Goal: Task Accomplishment & Management: Use online tool/utility

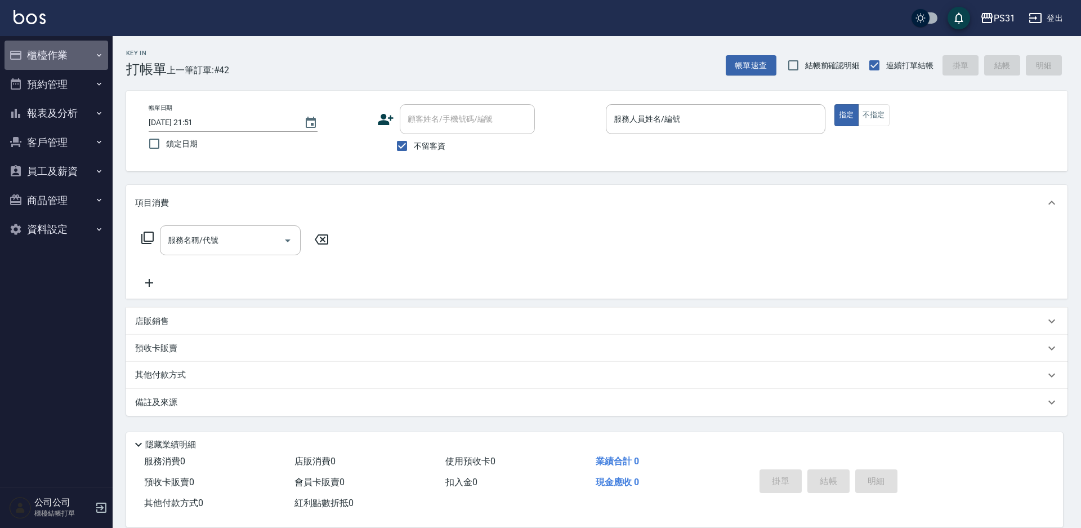
click at [76, 46] on button "櫃檯作業" at bounding box center [57, 55] width 104 height 29
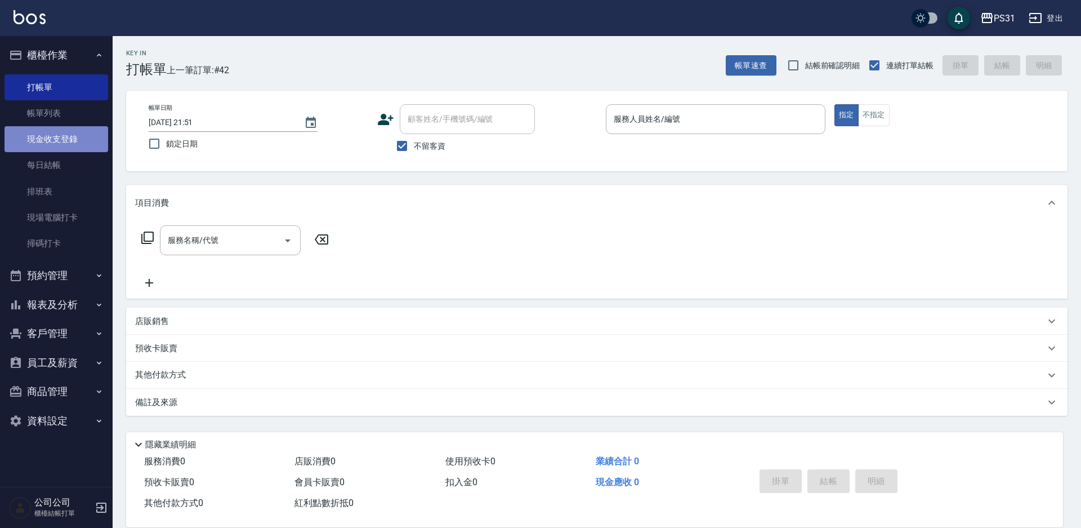
click at [52, 143] on link "現金收支登錄" at bounding box center [57, 139] width 104 height 26
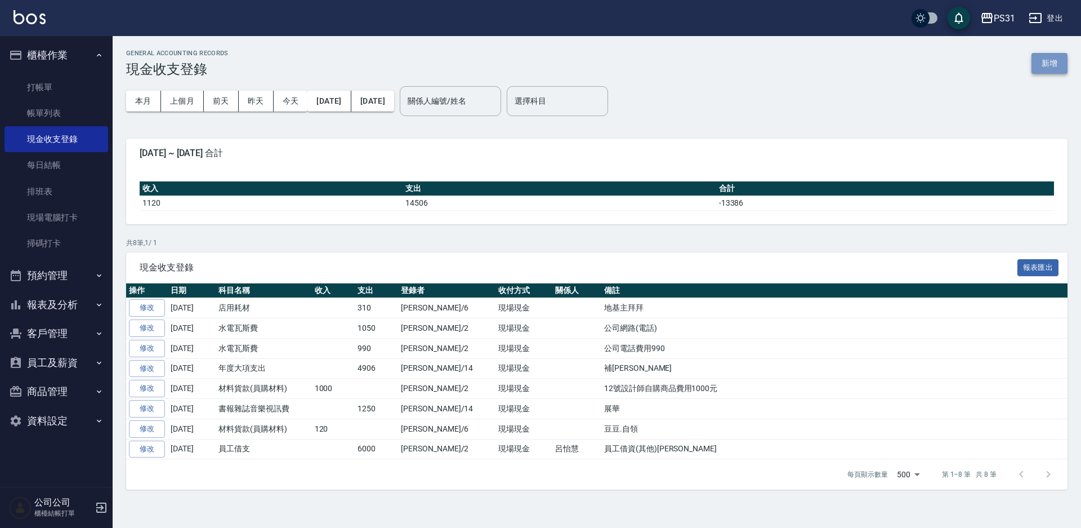
click at [1041, 59] on button "新增" at bounding box center [1050, 63] width 36 height 21
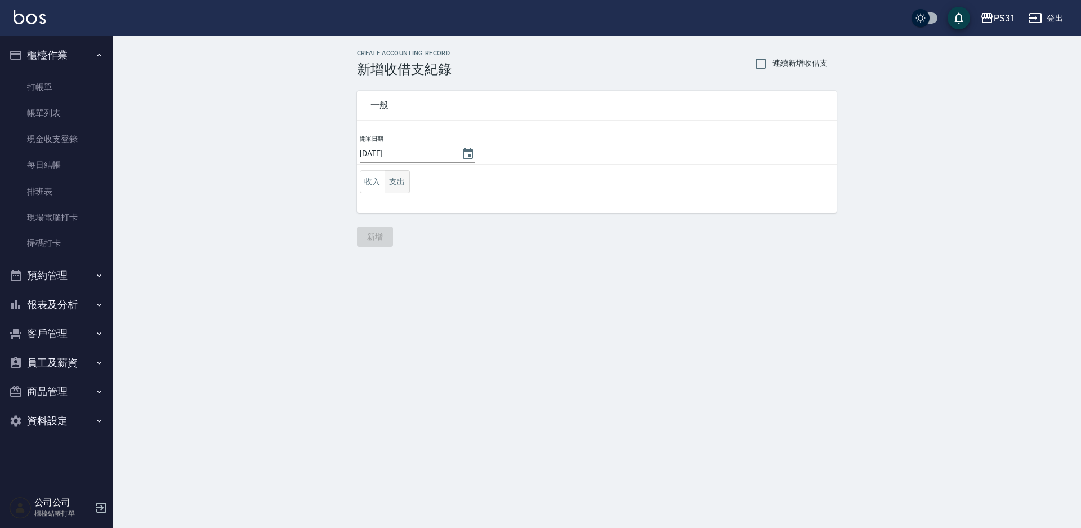
click at [400, 184] on button "支出" at bounding box center [397, 181] width 25 height 23
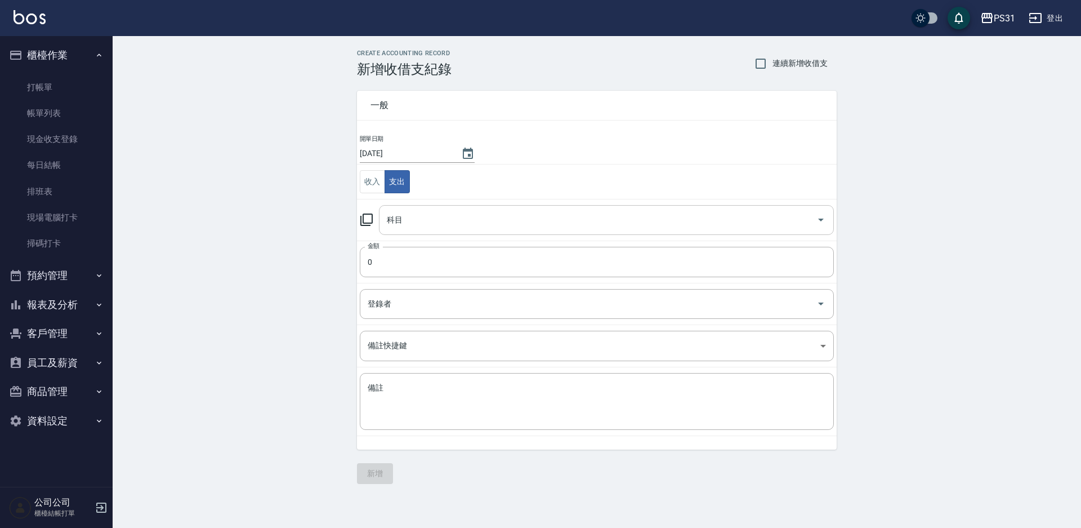
click at [551, 225] on input "科目" at bounding box center [598, 220] width 428 height 20
click at [422, 214] on input "科目" at bounding box center [598, 220] width 428 height 20
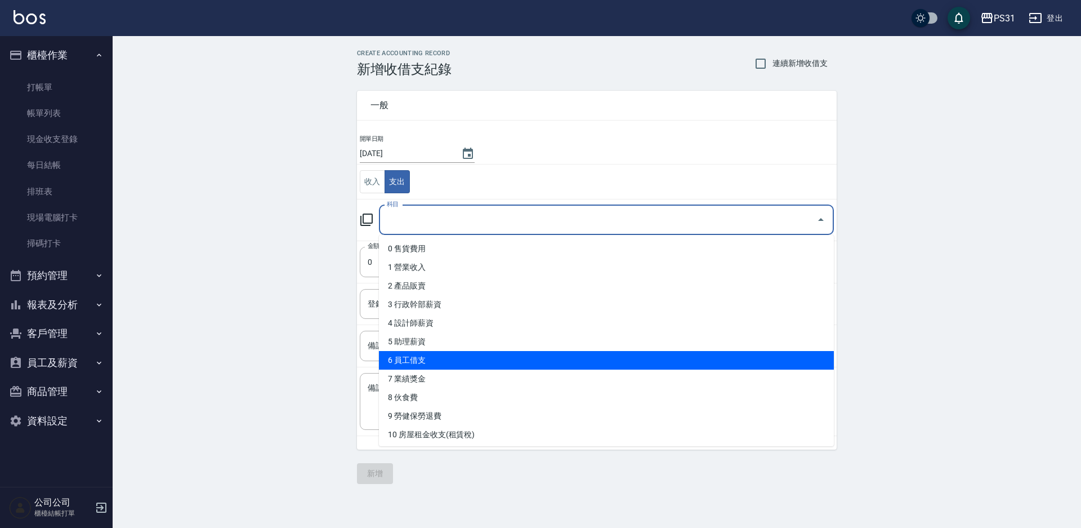
click at [461, 360] on li "6 員工借支" at bounding box center [606, 360] width 455 height 19
type input "6 員工借支"
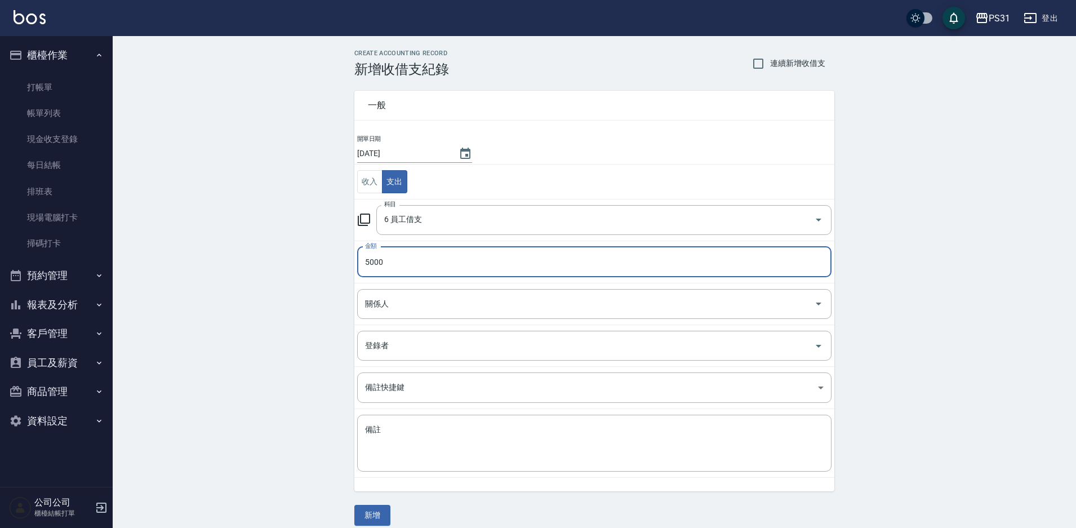
type input "5000"
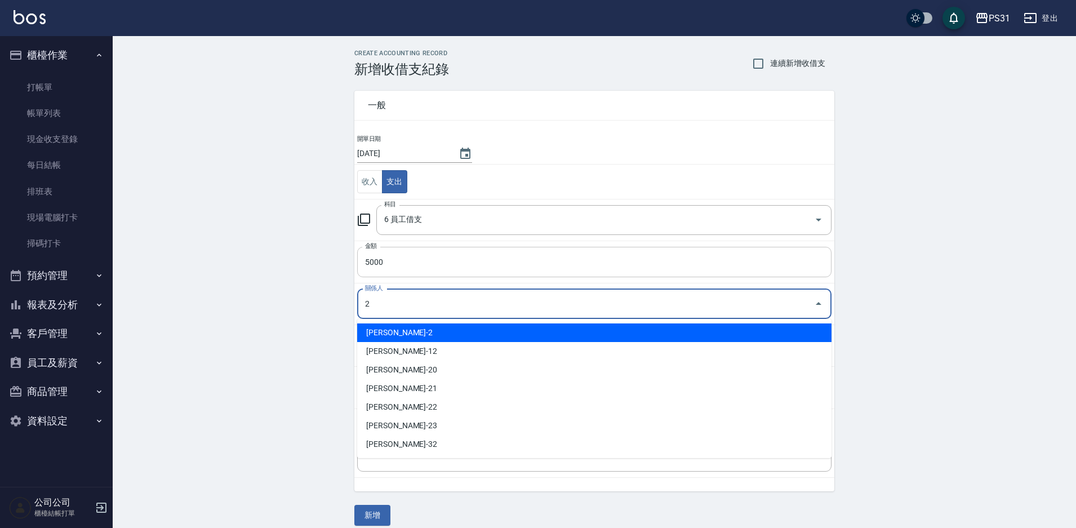
type input "[PERSON_NAME]-2"
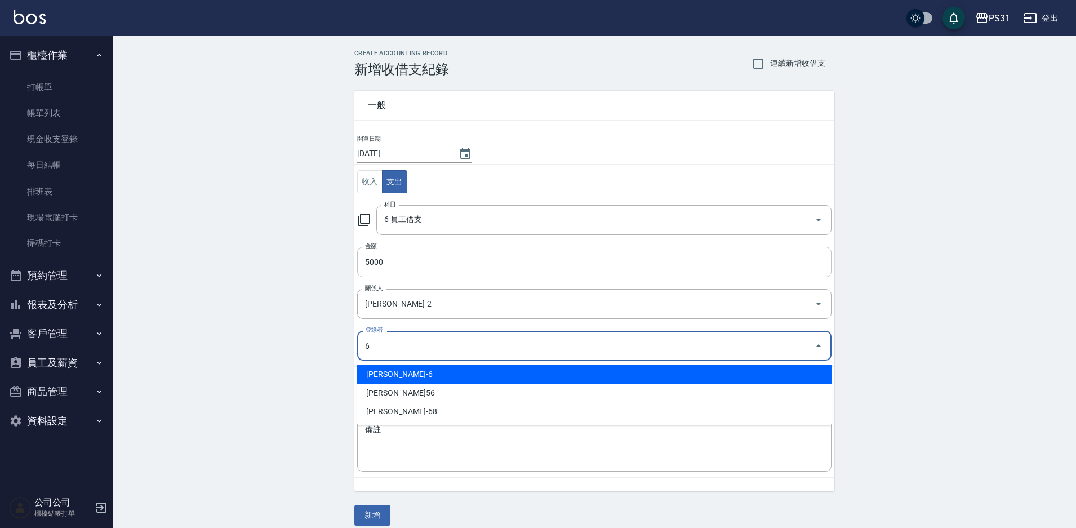
type input "[PERSON_NAME]-6"
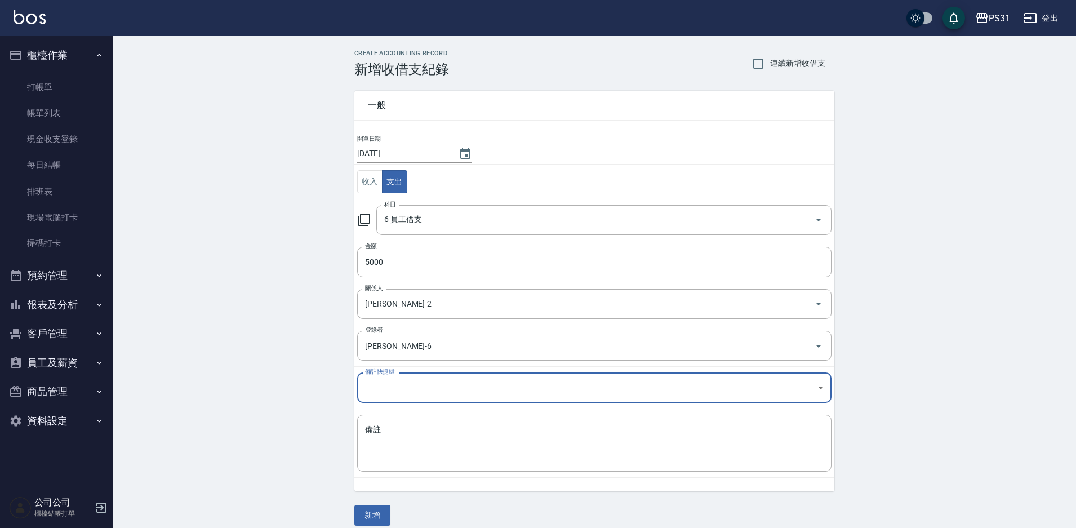
click at [387, 390] on body "PS31 登出 櫃檯作業 打帳單 帳單列表 現金收支登錄 每日結帳 排班表 現場電腦打卡 掃碼打卡 預約管理 預約管理 單日預約紀錄 單週預約紀錄 報表及分析…" at bounding box center [538, 269] width 1076 height 539
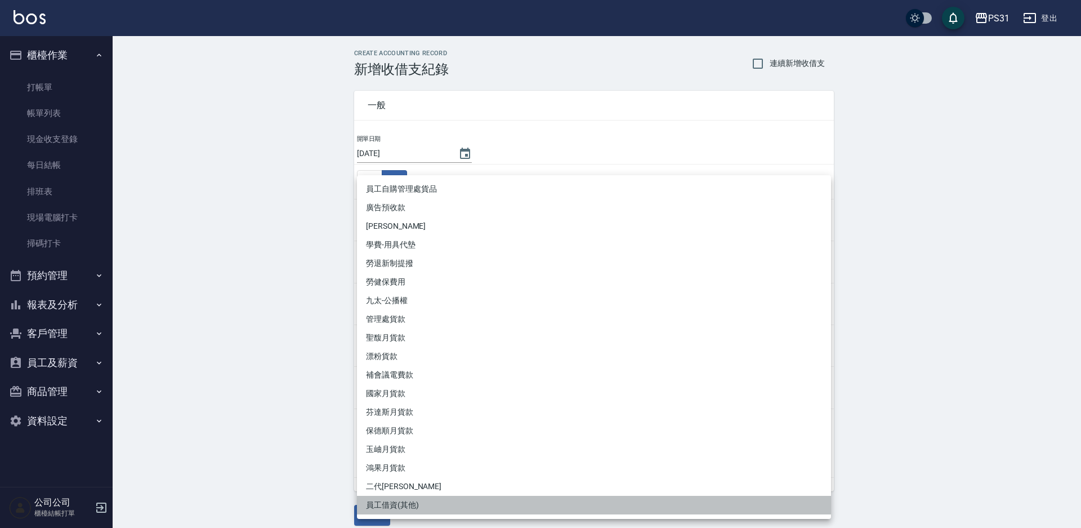
click at [401, 496] on li "員工借資(其他)" at bounding box center [594, 505] width 474 height 19
type input "員工借資(其他)"
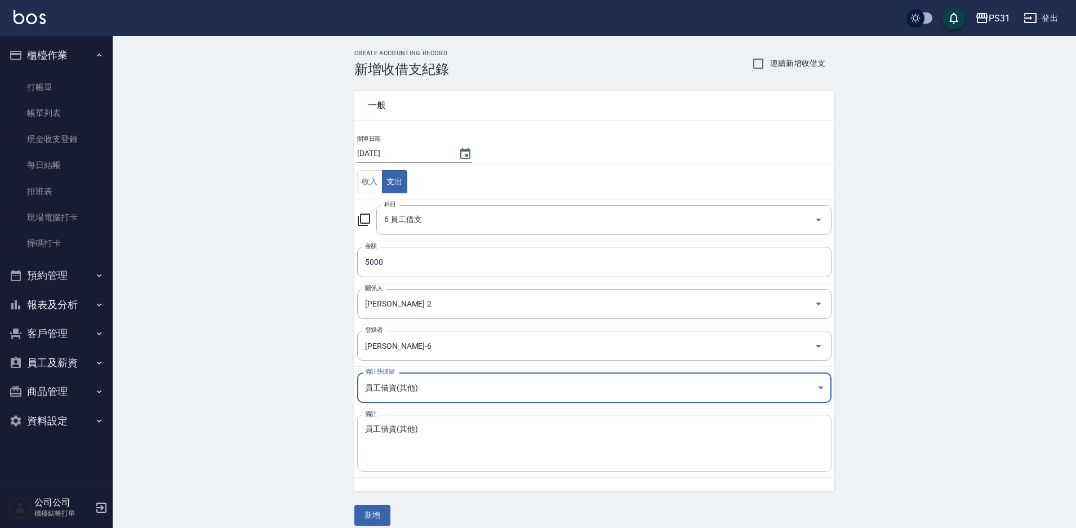
click at [429, 427] on textarea "員工借資(其他)" at bounding box center [594, 443] width 458 height 38
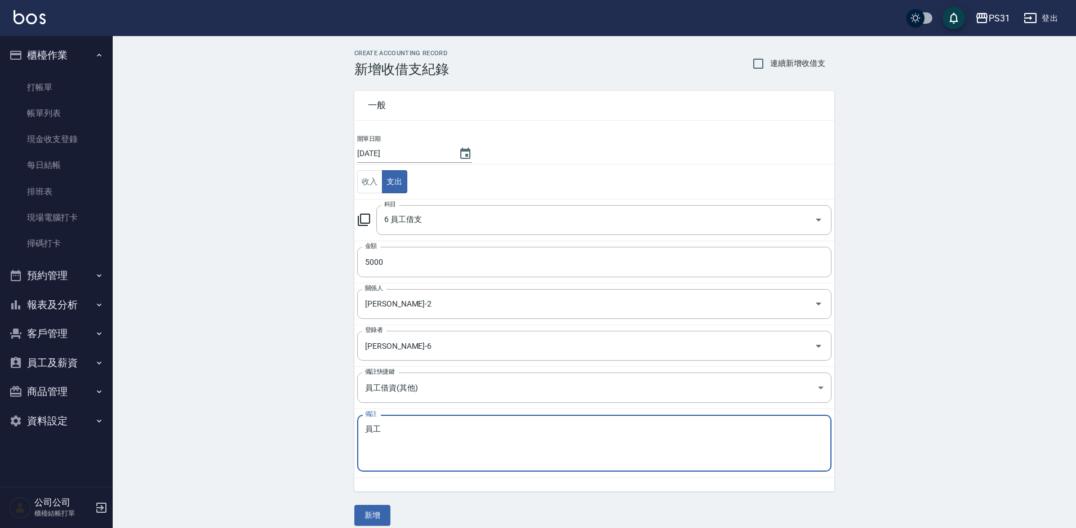
type textarea "員"
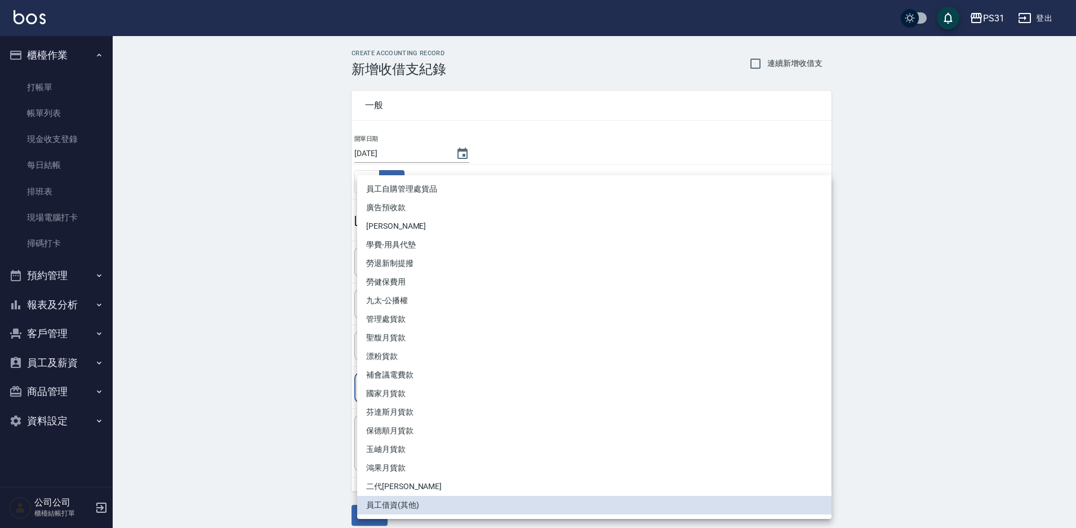
click at [432, 386] on body "PS31 登出 櫃檯作業 打帳單 帳單列表 現金收支登錄 每日結帳 排班表 現場電腦打卡 掃碼打卡 預約管理 預約管理 單日預約紀錄 單週預約紀錄 報表及分析…" at bounding box center [538, 269] width 1076 height 539
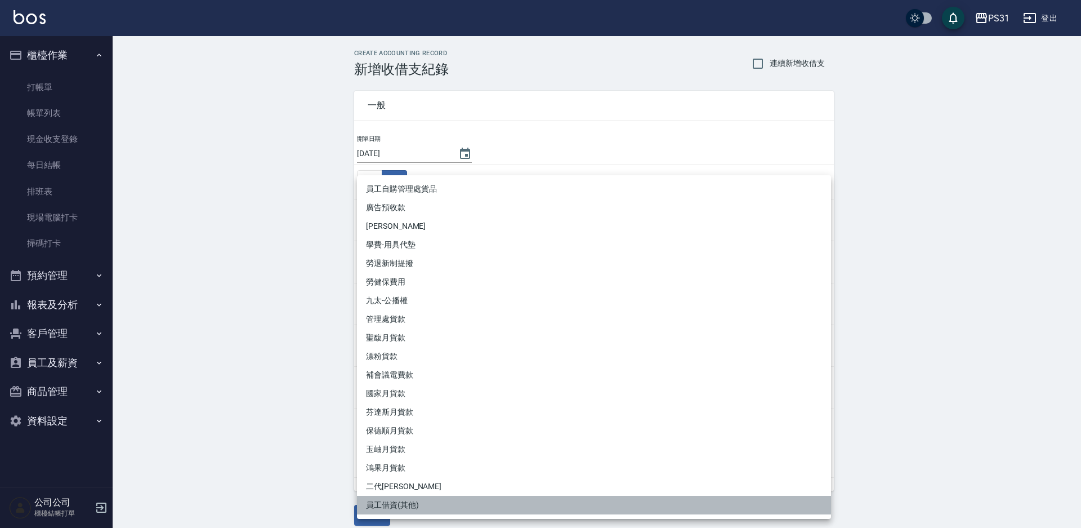
click at [406, 508] on li "員工借資(其他)" at bounding box center [594, 505] width 474 height 19
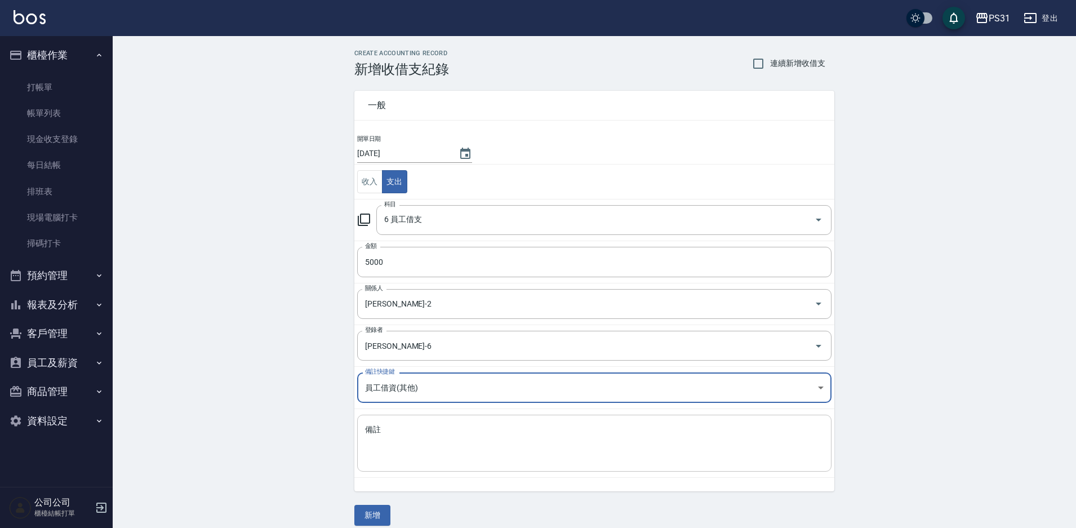
click at [389, 428] on textarea "備註" at bounding box center [594, 443] width 458 height 38
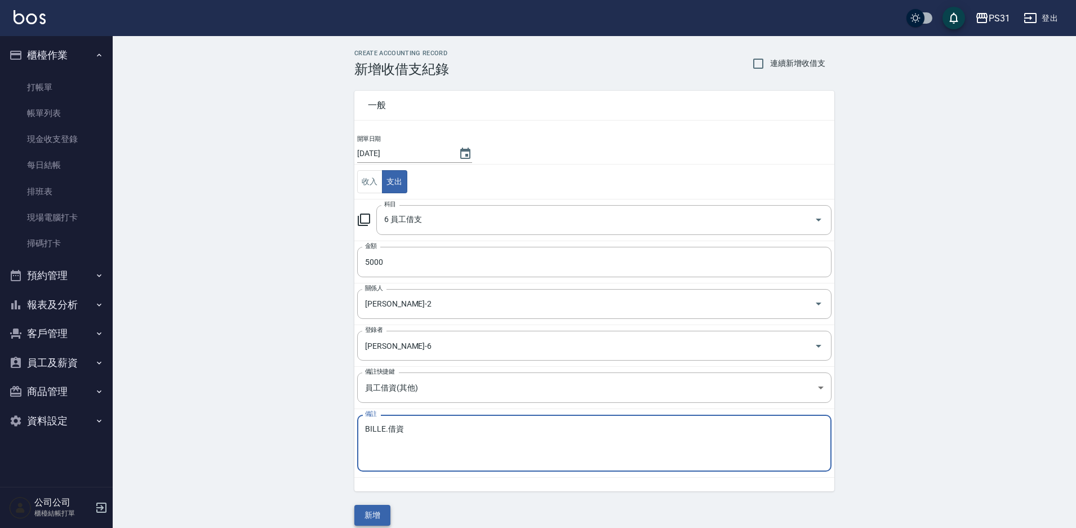
type textarea "BILLE.借資"
click at [377, 510] on button "新增" at bounding box center [372, 515] width 36 height 21
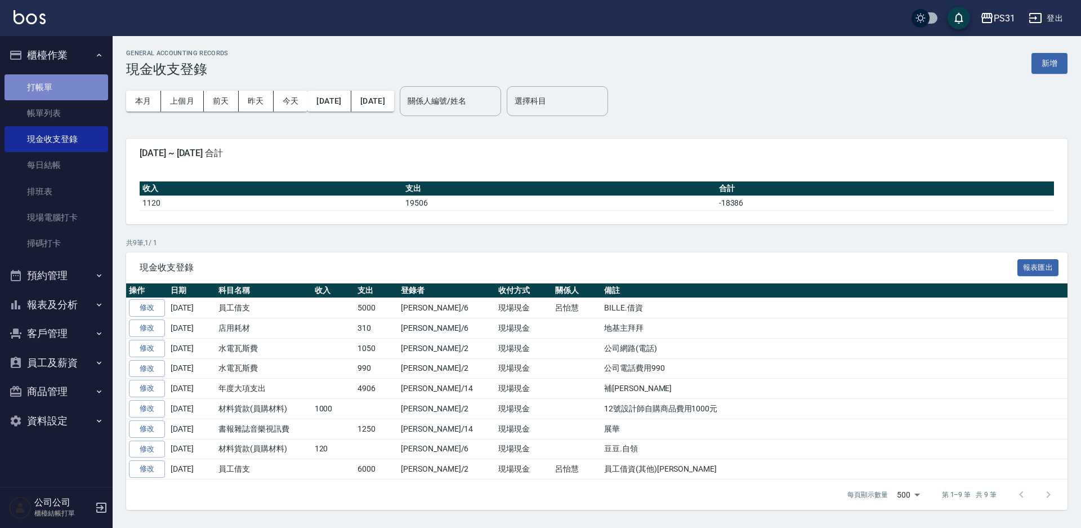
click at [61, 88] on link "打帳單" at bounding box center [57, 87] width 104 height 26
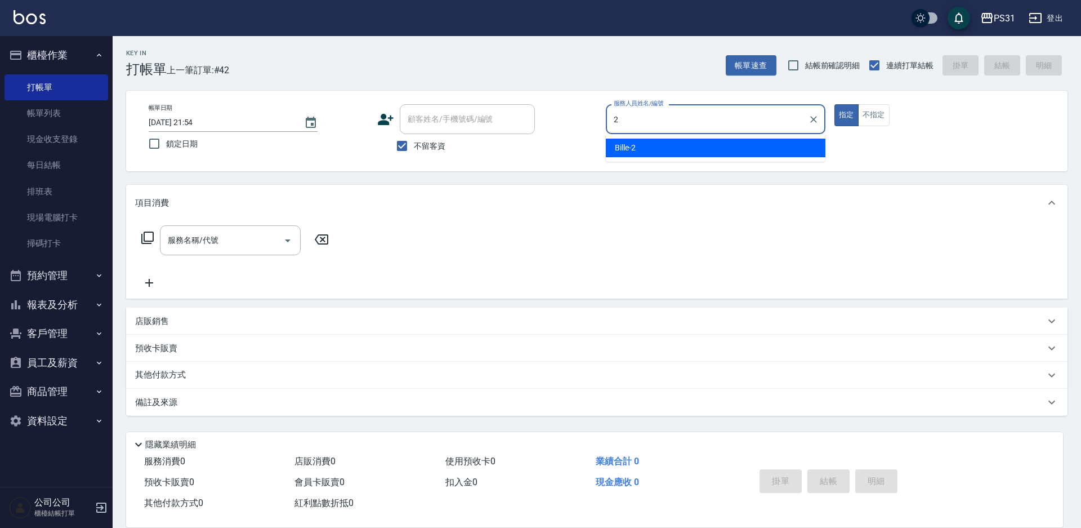
type input "Bille-2"
type button "true"
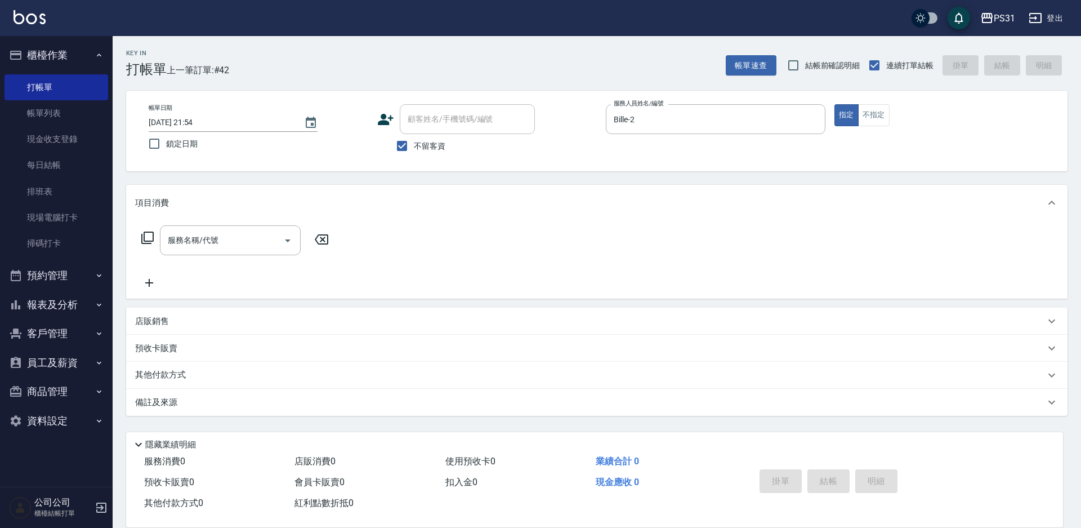
click at [171, 327] on div "店販銷售" at bounding box center [597, 321] width 942 height 27
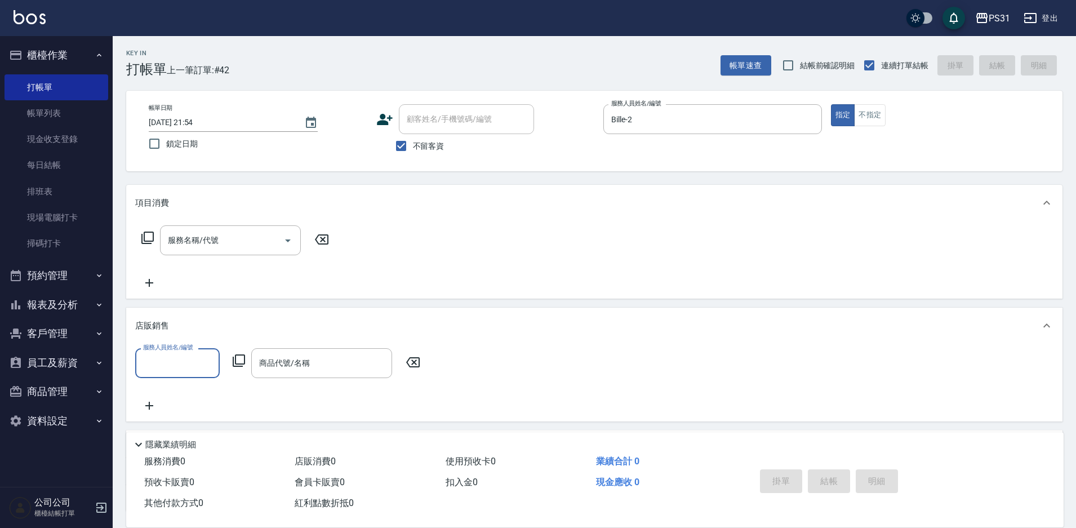
scroll to position [1, 0]
type input "Bille-2"
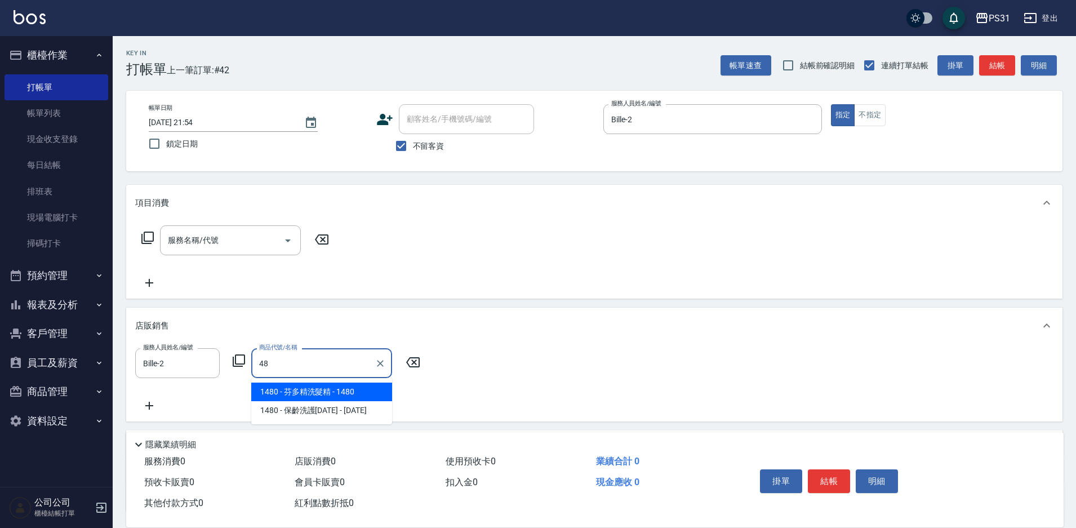
type input "4"
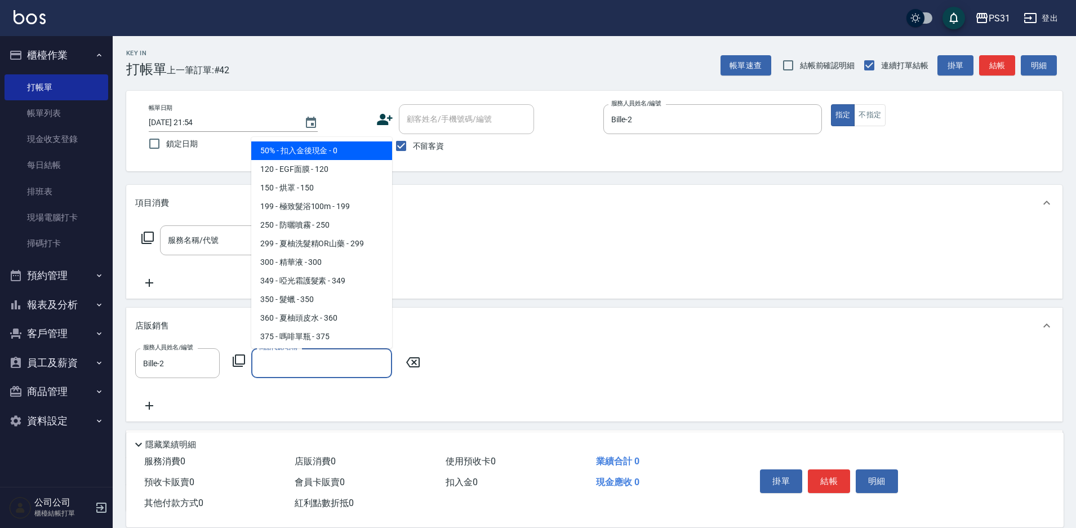
click at [241, 364] on icon at bounding box center [239, 360] width 12 height 12
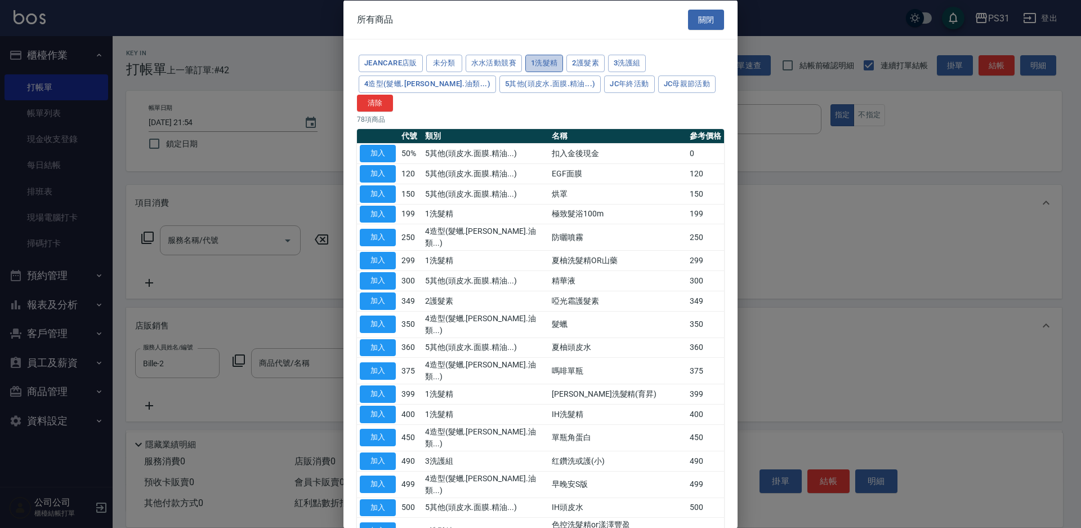
click at [536, 59] on button "1洗髮精" at bounding box center [544, 63] width 38 height 17
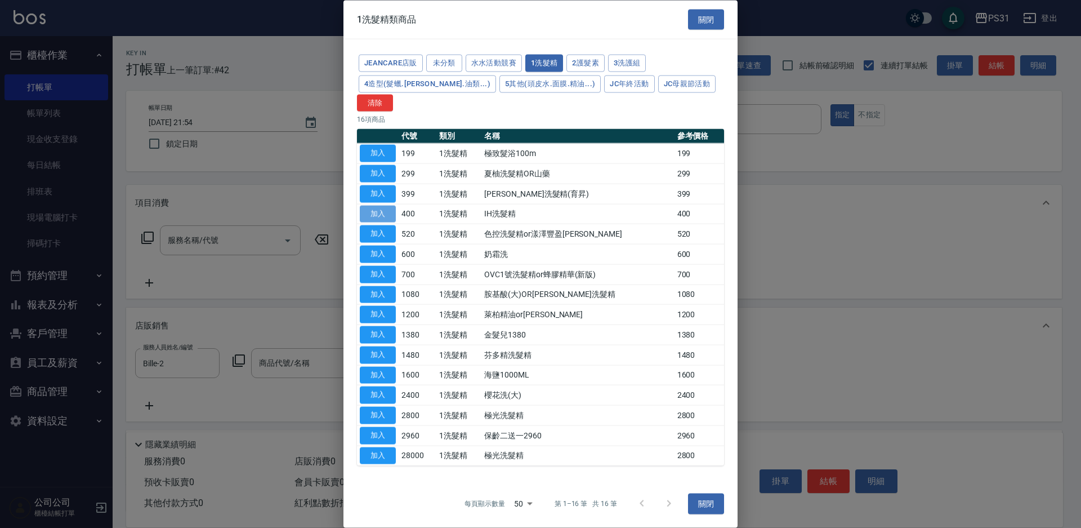
click at [391, 210] on button "加入" at bounding box center [378, 213] width 36 height 17
type input "IH洗髮精"
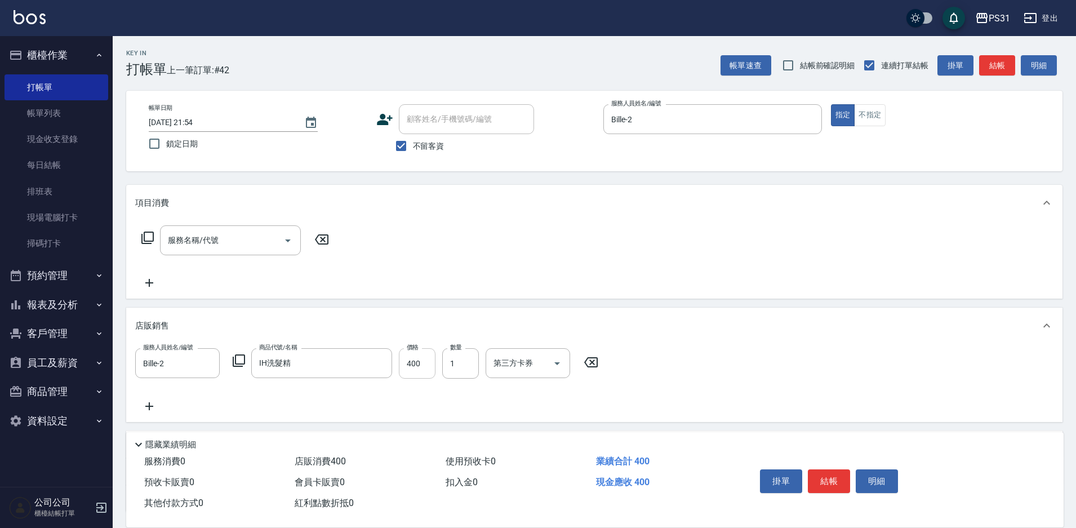
click at [427, 364] on input "400" at bounding box center [417, 363] width 37 height 30
type input "480"
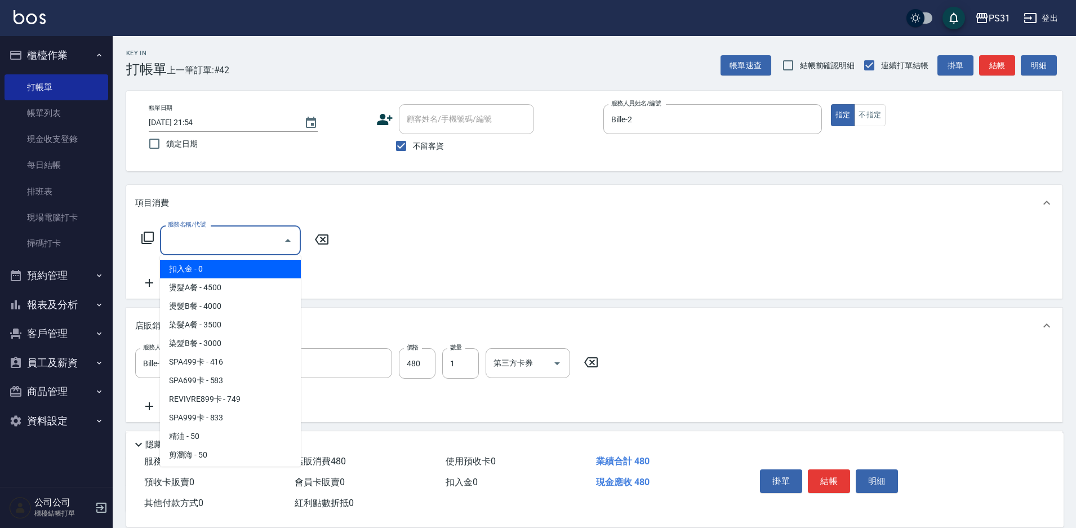
click at [225, 242] on input "服務名稱/代號" at bounding box center [222, 240] width 114 height 20
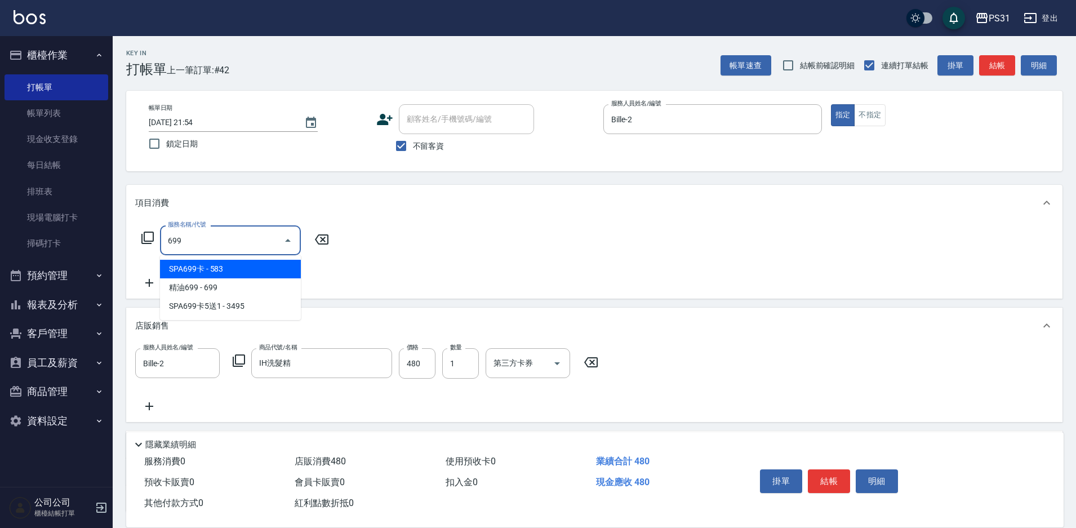
type input "SPA699卡(0069)"
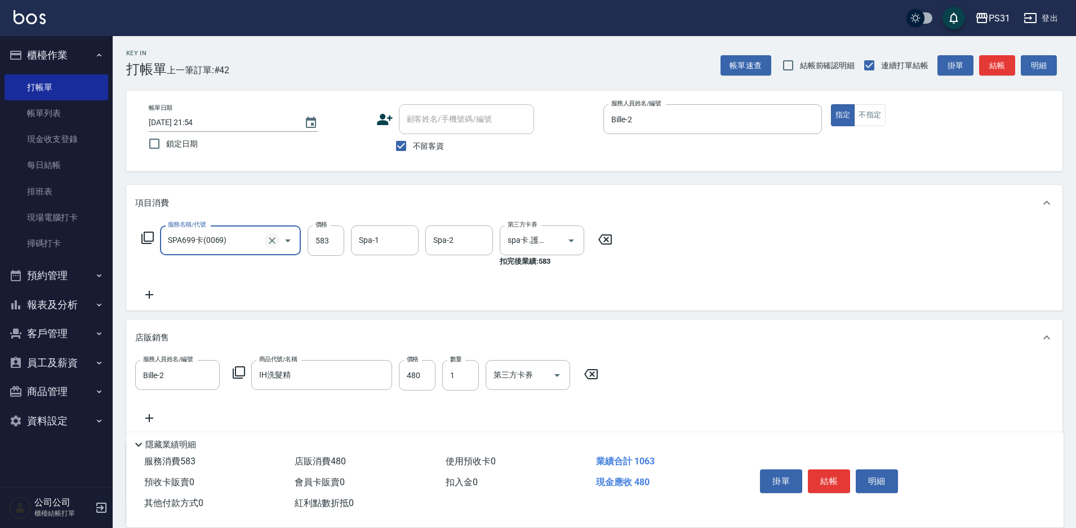
click at [275, 244] on icon "Clear" at bounding box center [271, 240] width 11 height 11
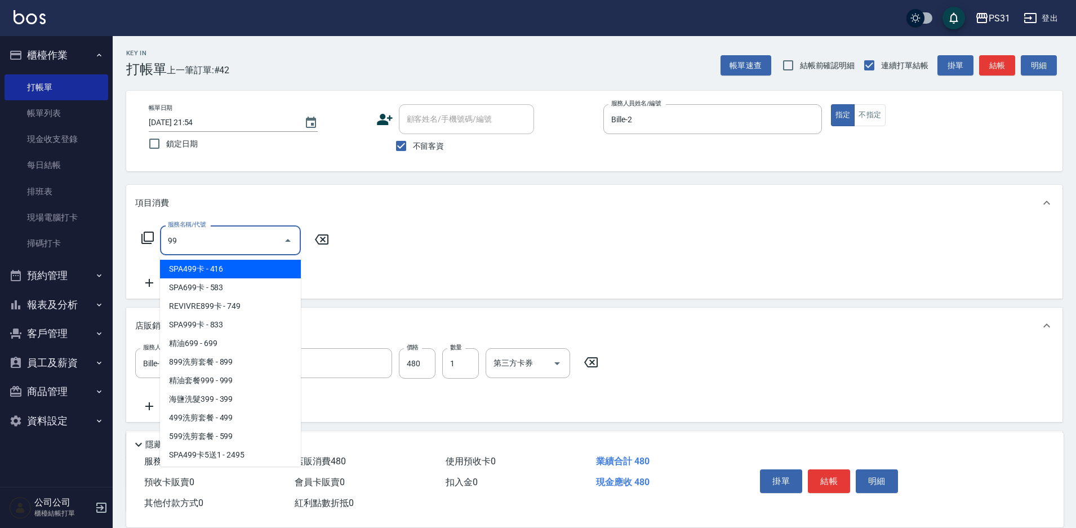
type input "9"
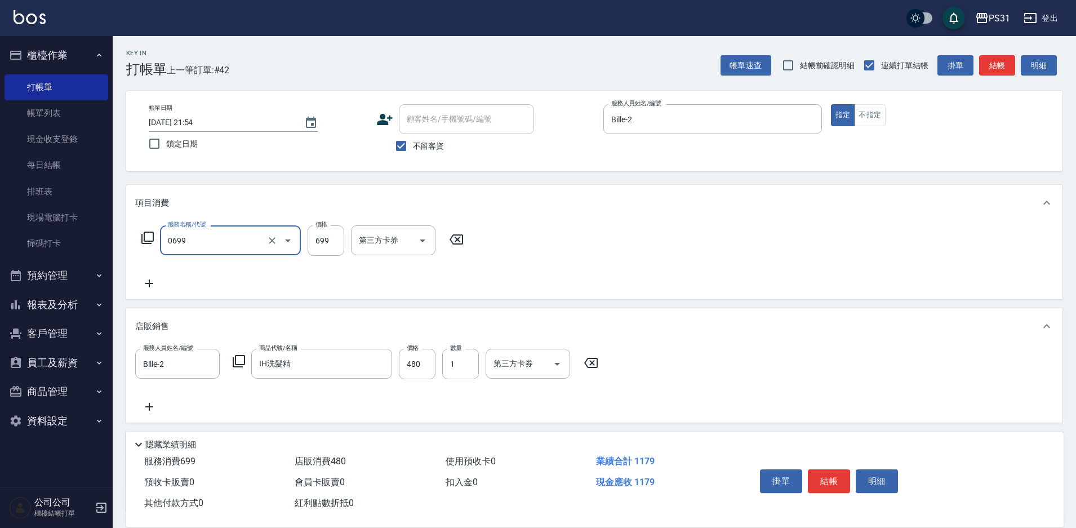
type input "精油699(0699)"
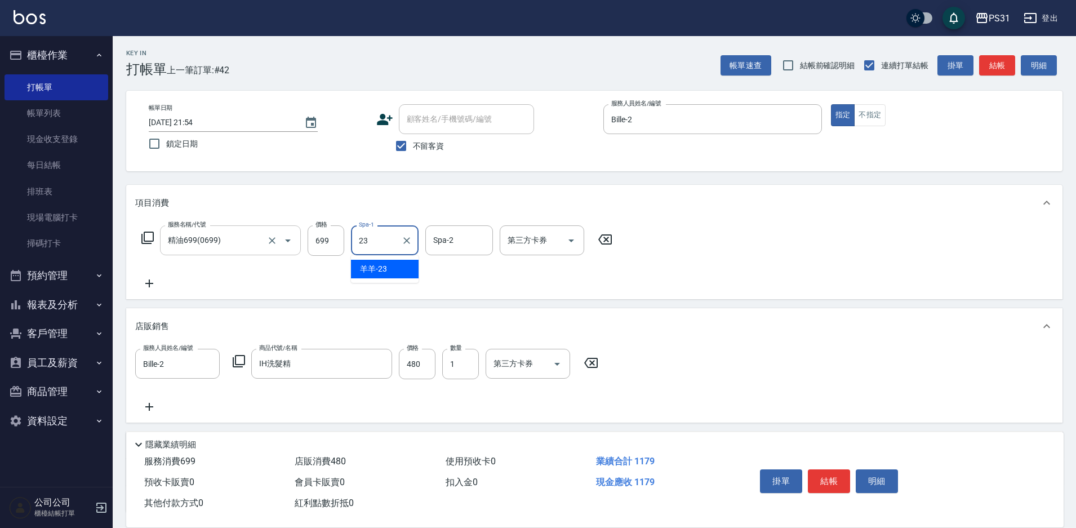
type input "羊羊-23"
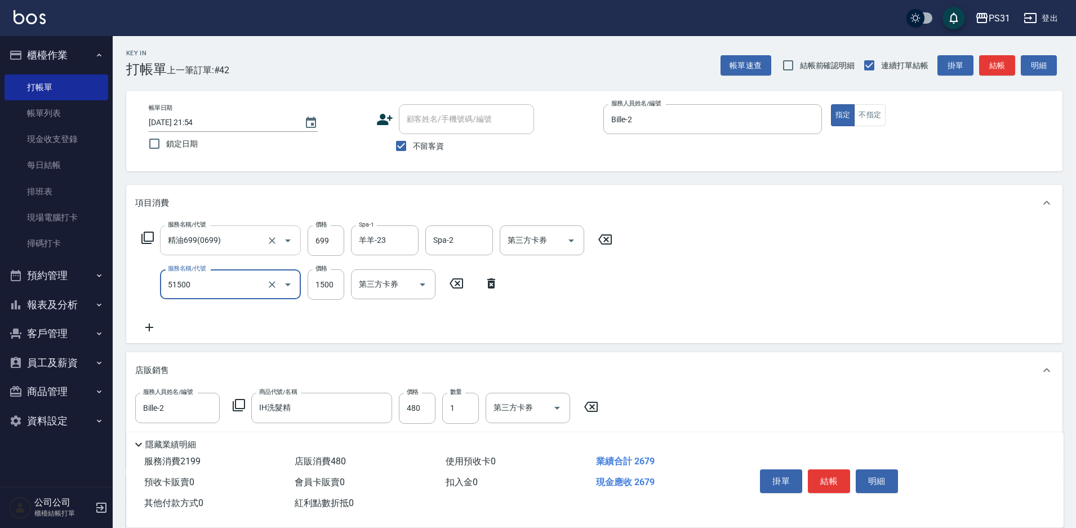
type input "鉑金護髮(51500)"
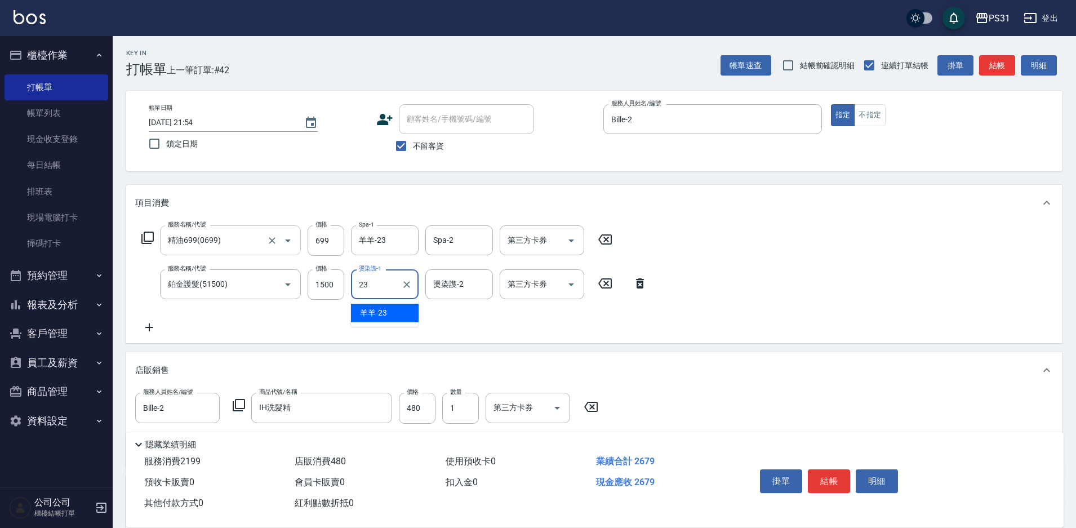
type input "羊羊-23"
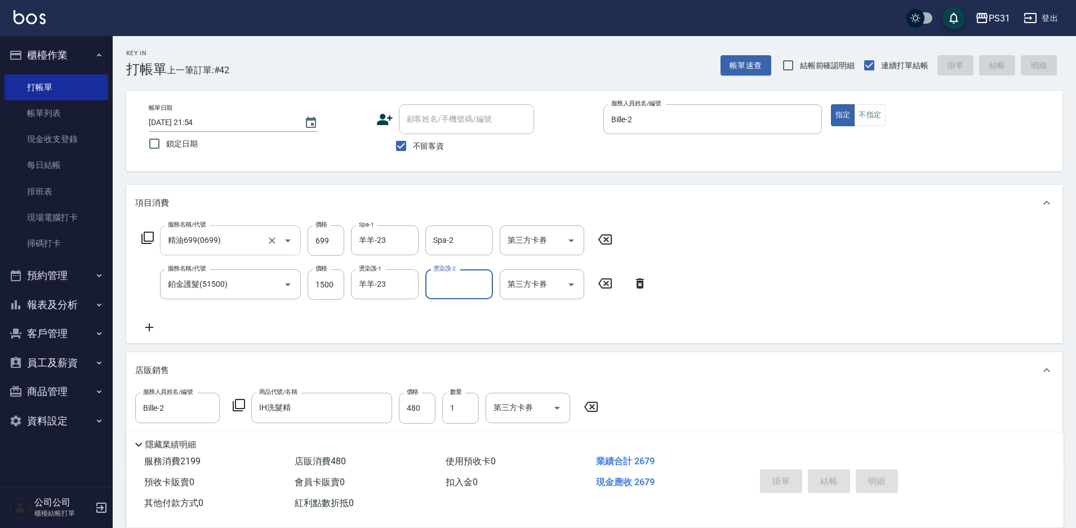
type input "[DATE] 21:57"
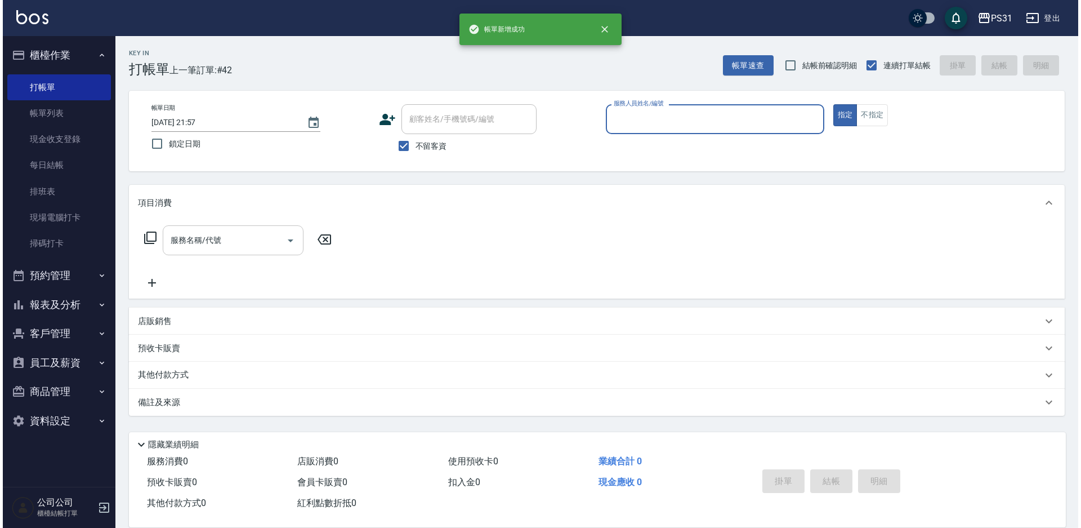
scroll to position [0, 0]
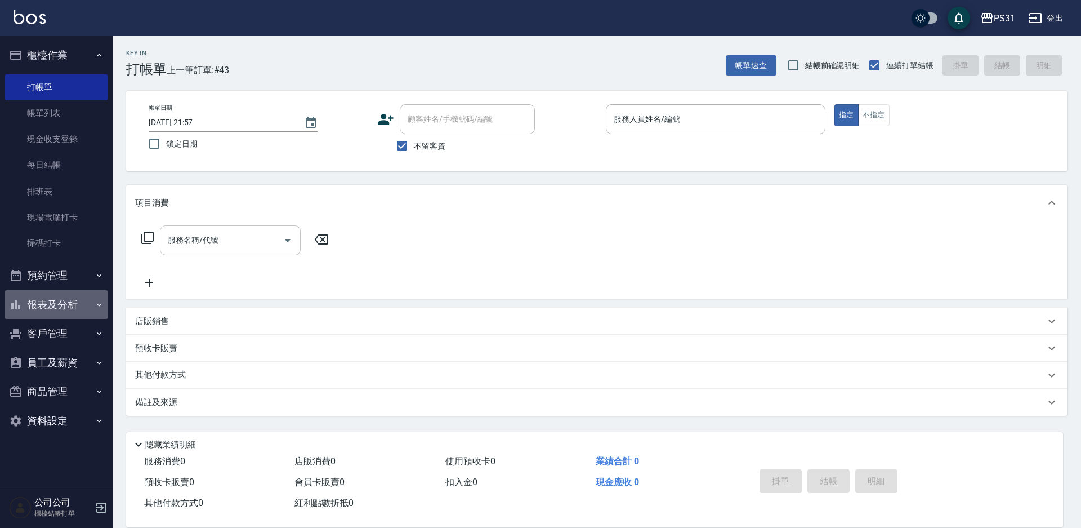
click at [75, 302] on button "報表及分析" at bounding box center [57, 304] width 104 height 29
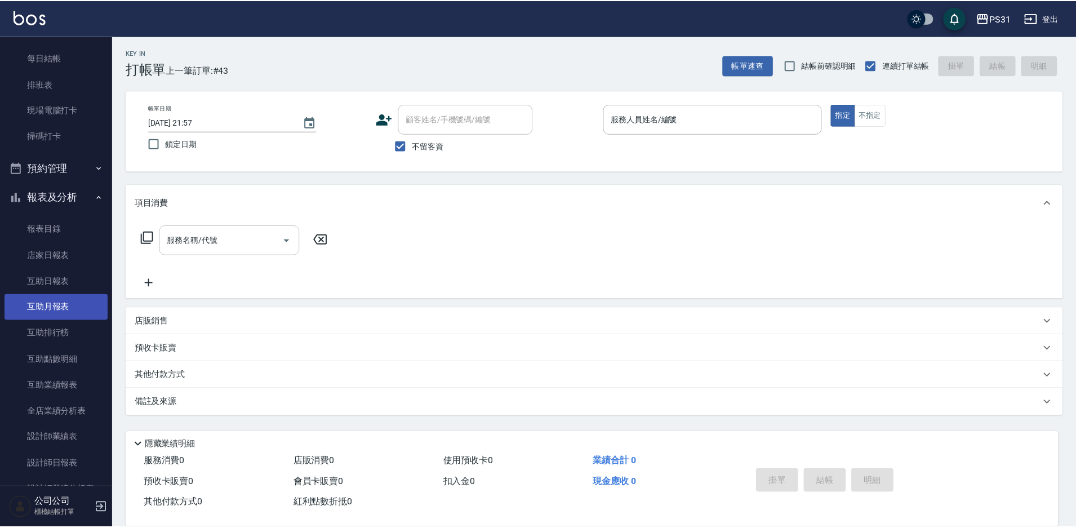
scroll to position [113, 0]
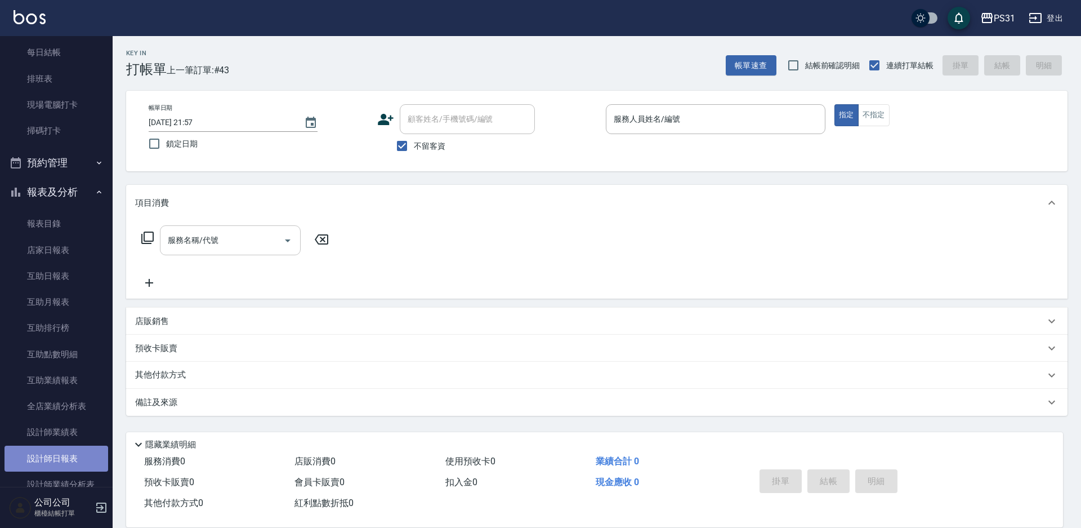
click at [74, 456] on link "設計師日報表" at bounding box center [57, 458] width 104 height 26
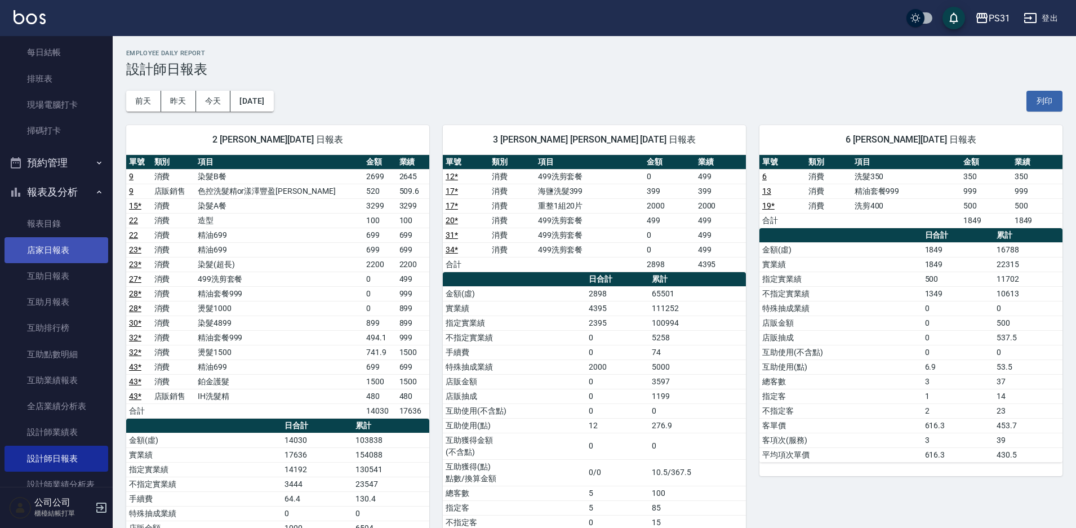
click at [71, 248] on link "店家日報表" at bounding box center [57, 250] width 104 height 26
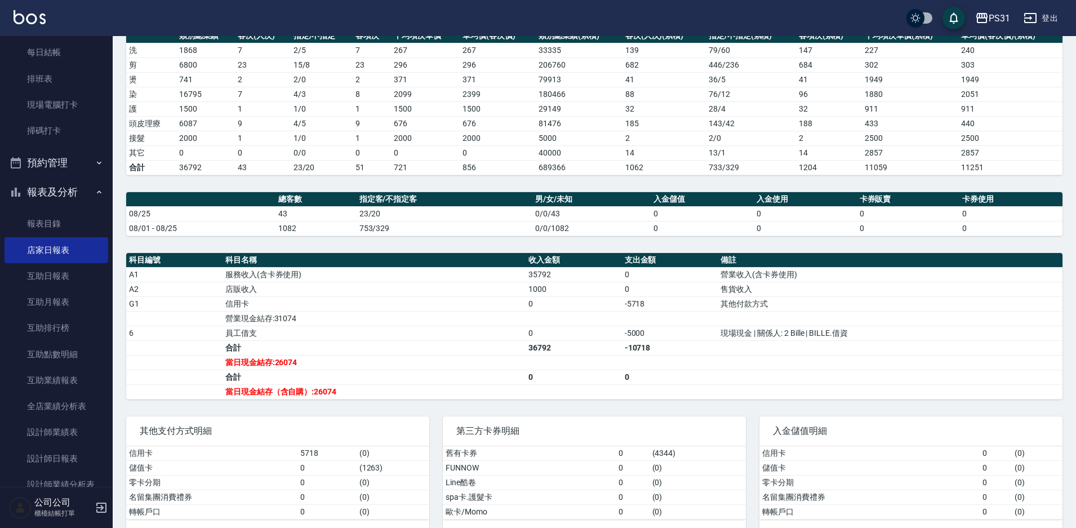
scroll to position [188, 0]
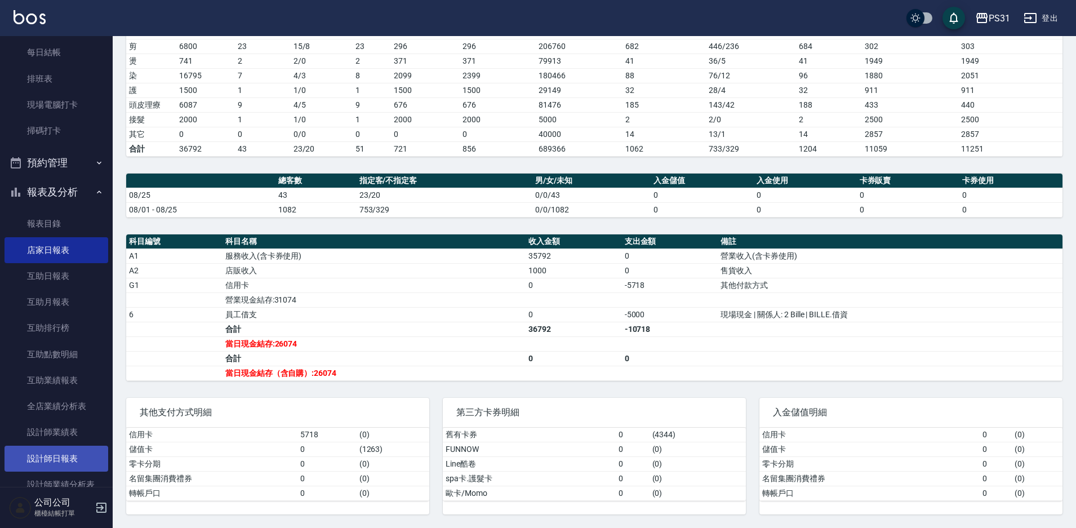
click at [54, 465] on link "設計師日報表" at bounding box center [57, 458] width 104 height 26
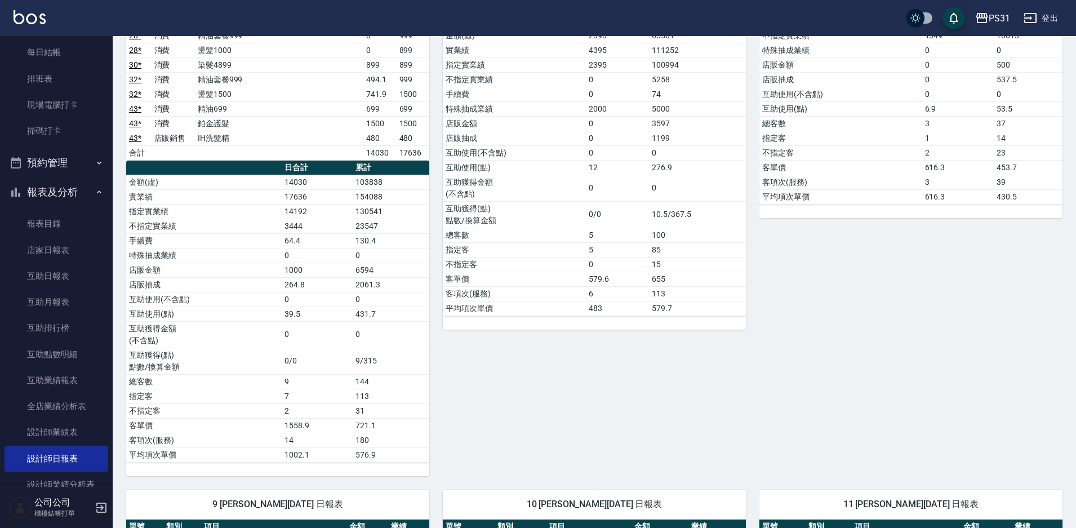
scroll to position [451, 0]
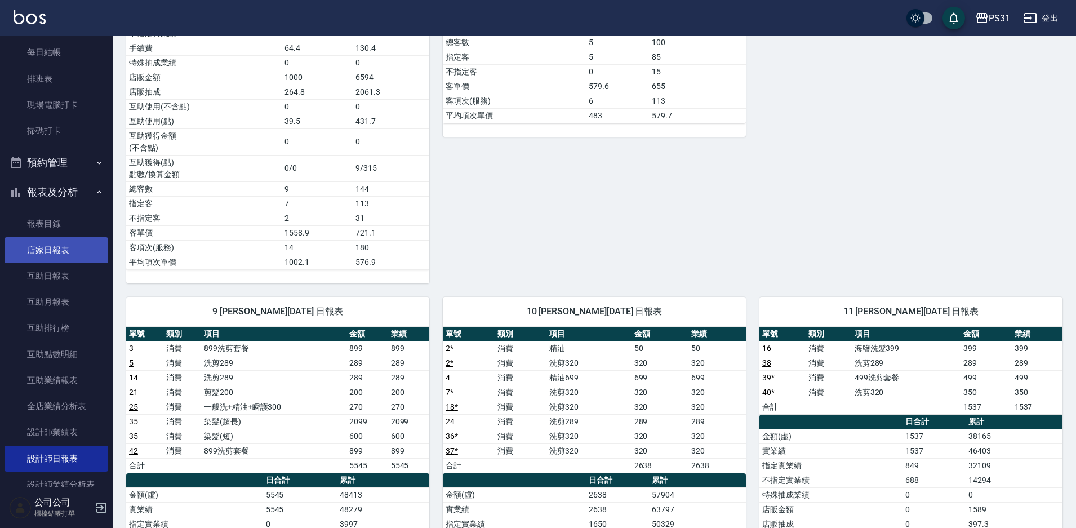
click at [47, 243] on link "店家日報表" at bounding box center [57, 250] width 104 height 26
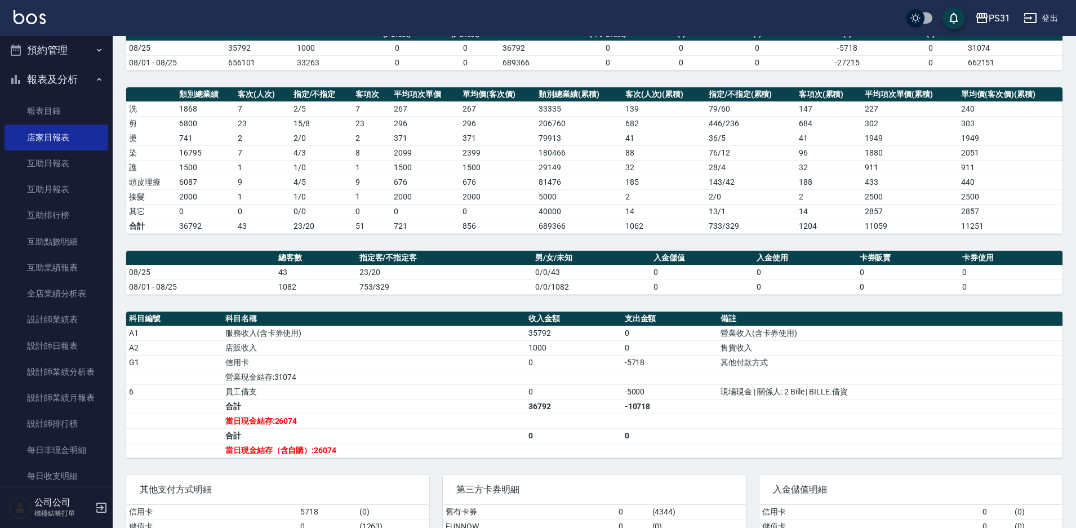
scroll to position [113, 0]
